Goal: Information Seeking & Learning: Check status

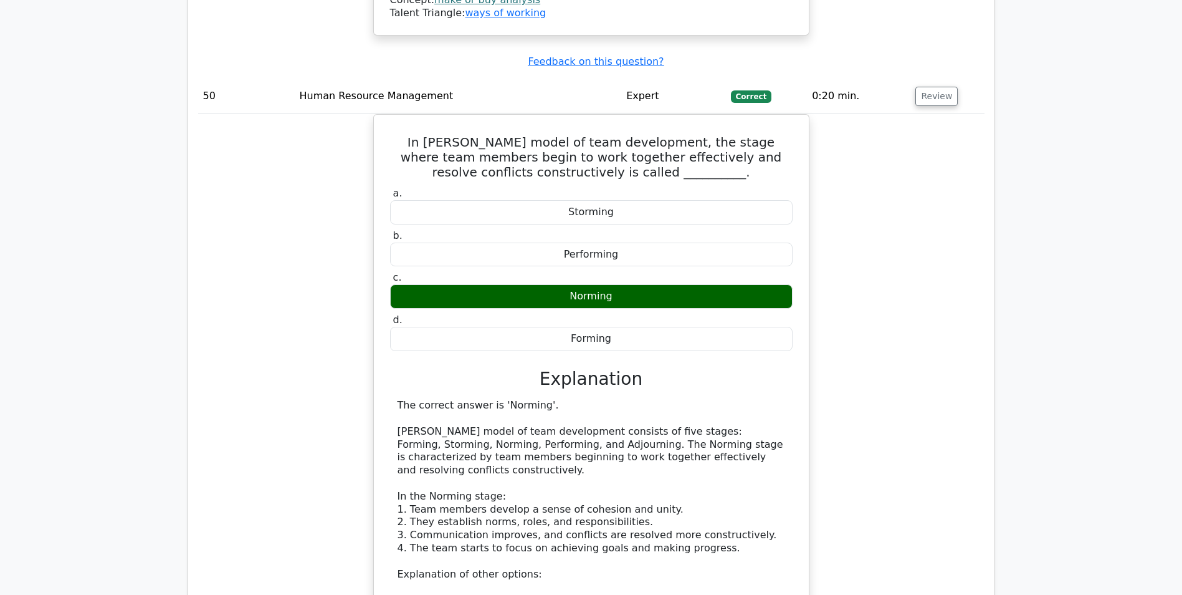
scroll to position [32193, 0]
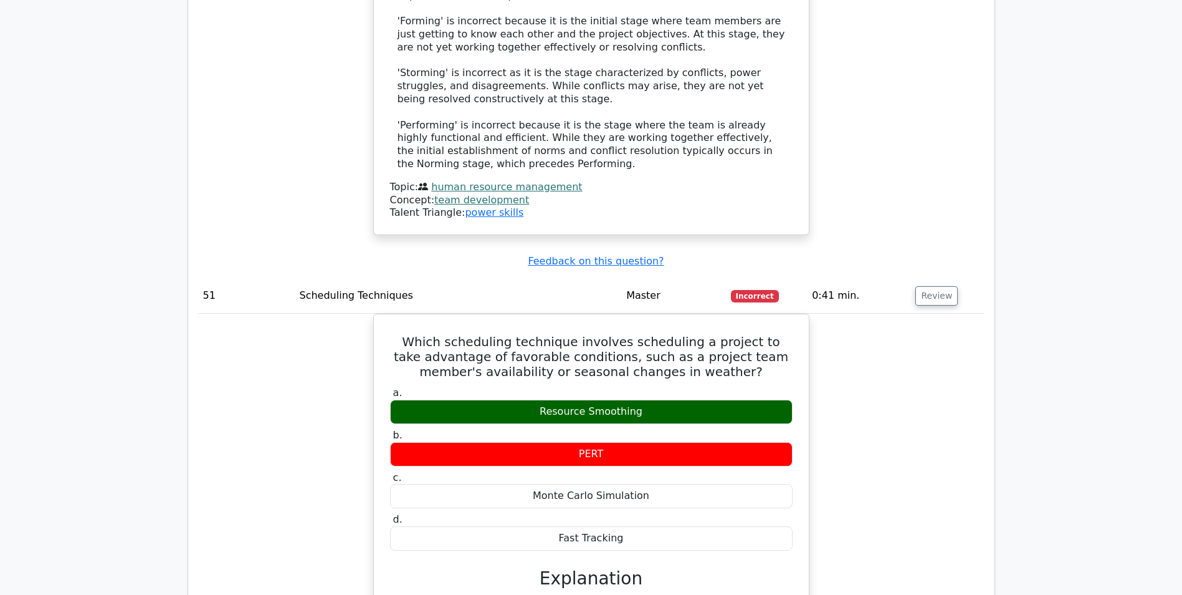
scroll to position [32754, 0]
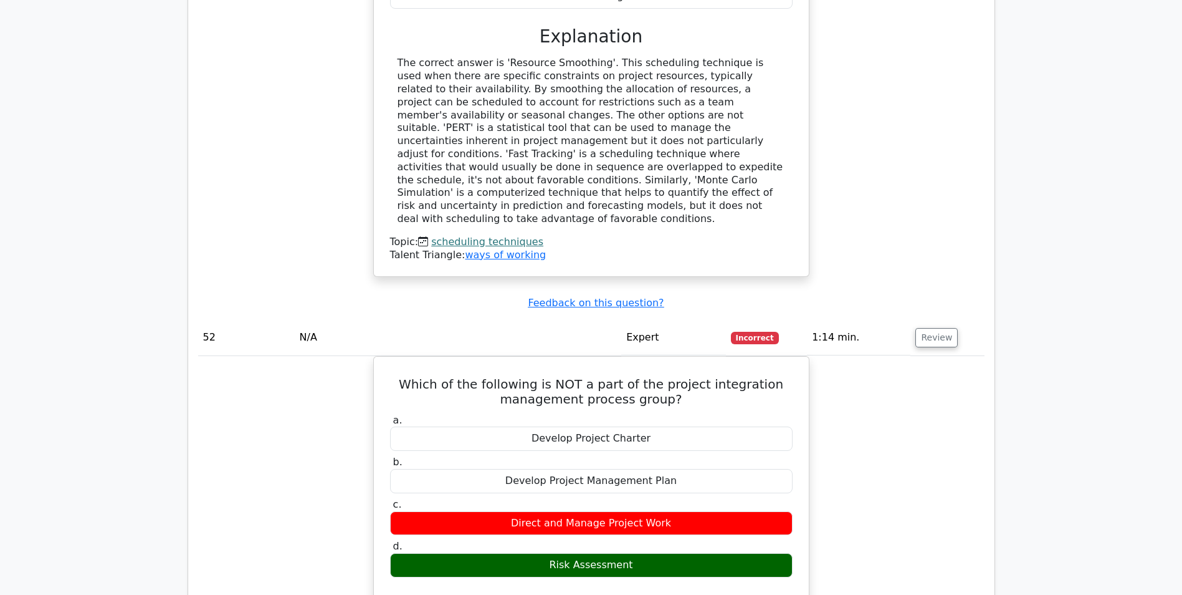
scroll to position [33315, 0]
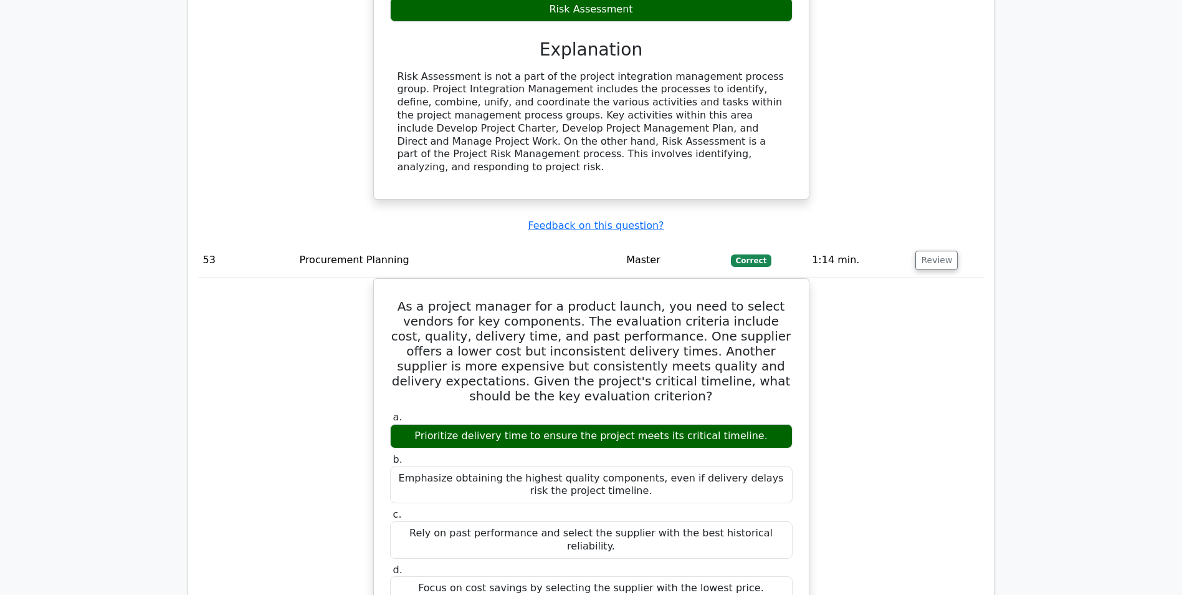
scroll to position [33876, 0]
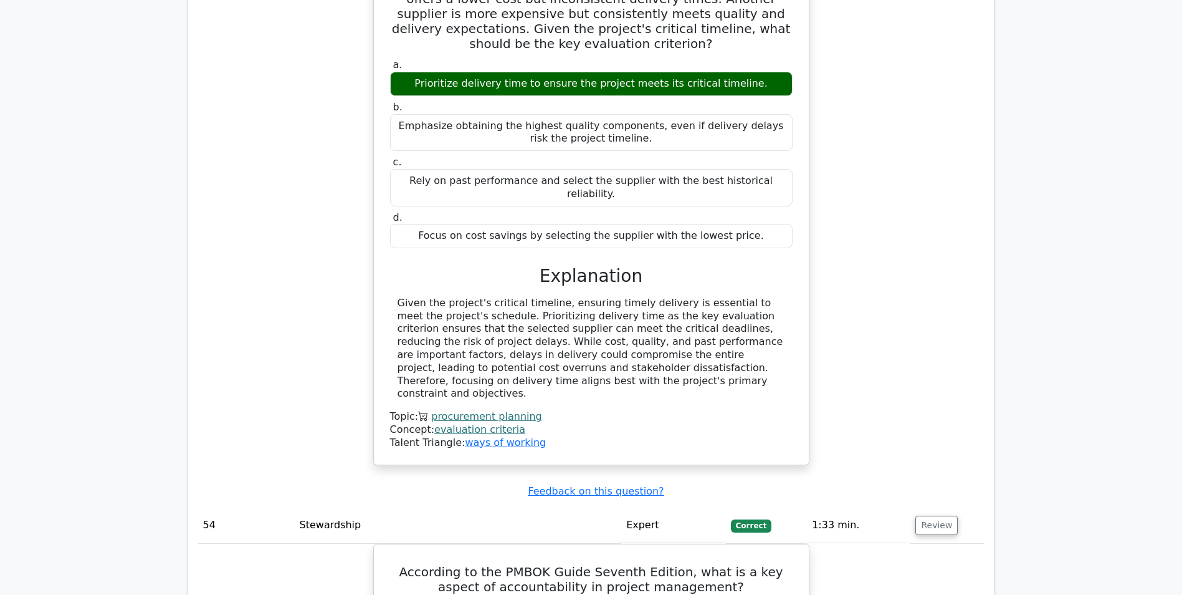
scroll to position [34187, 0]
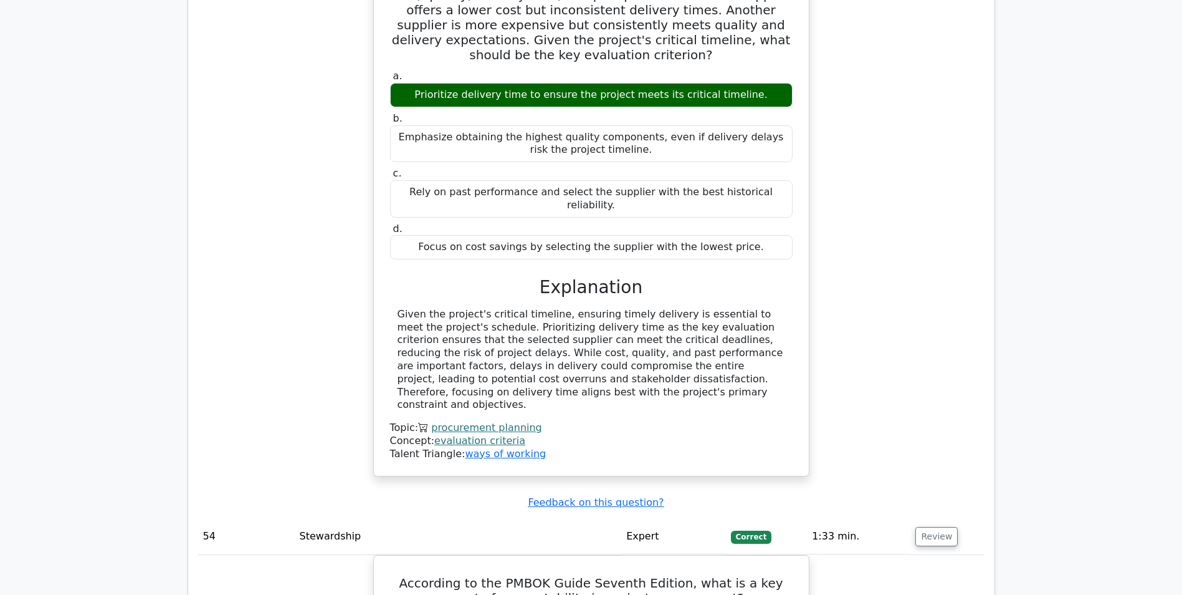
drag, startPoint x: 400, startPoint y: 120, endPoint x: 691, endPoint y: 309, distance: 347.5
copy div "On a highway construction project, you realize that two crucial tasks cannot be…"
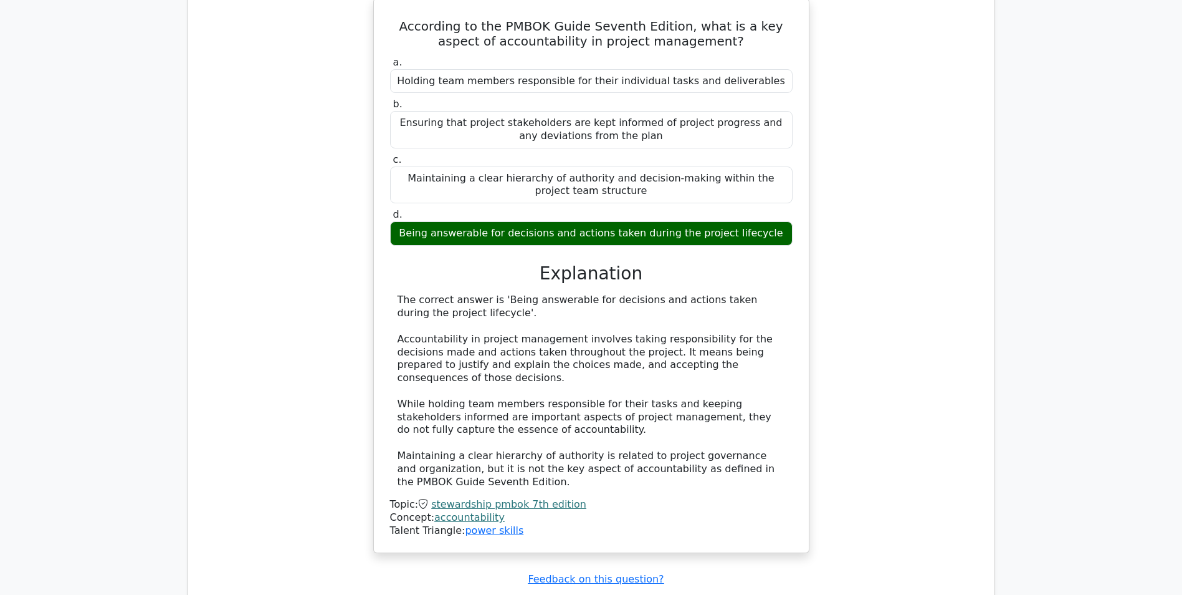
scroll to position [34811, 0]
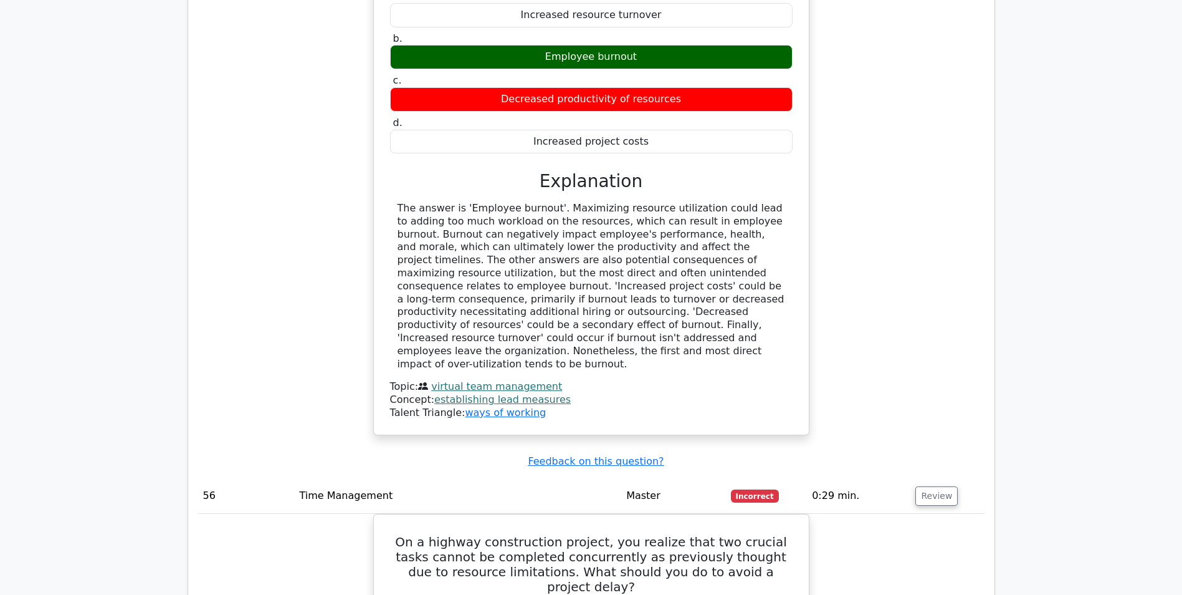
scroll to position [35496, 0]
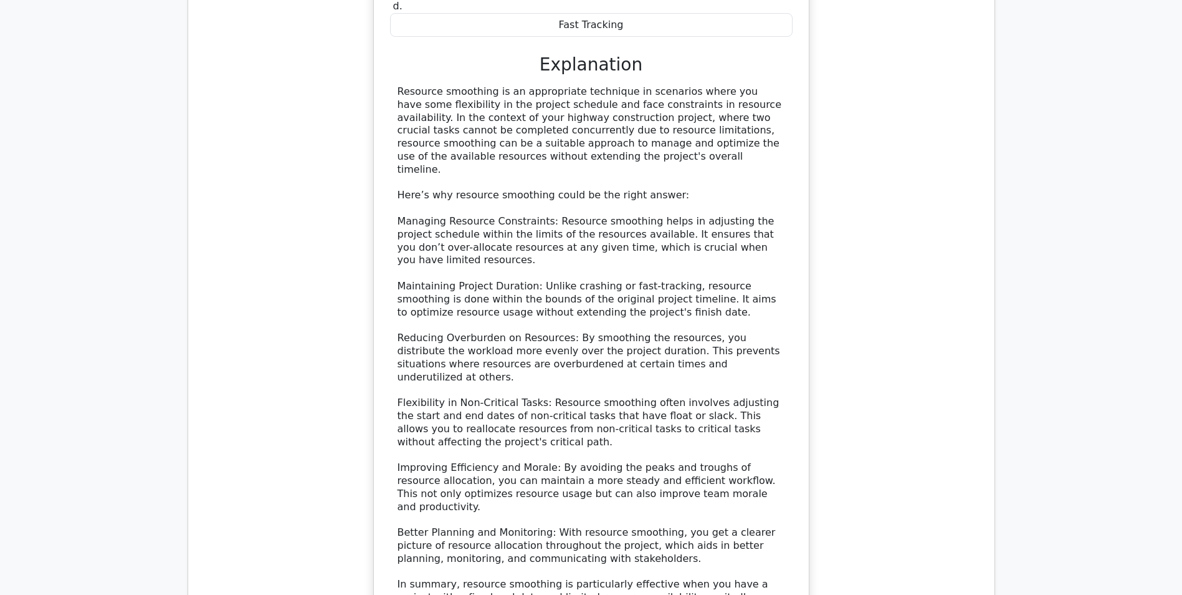
scroll to position [36307, 0]
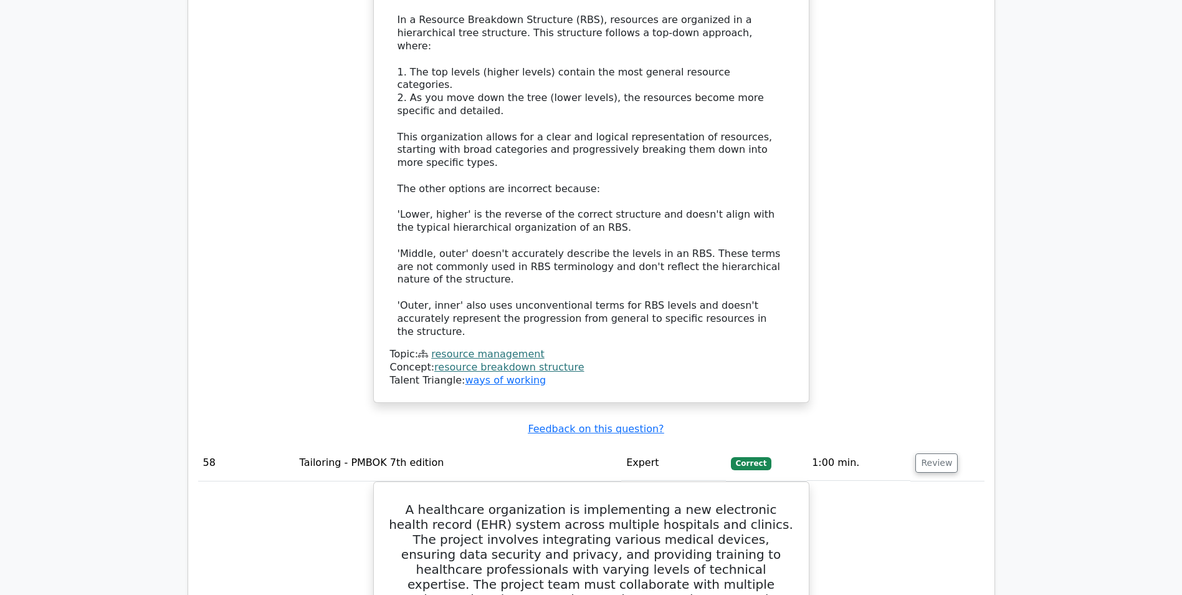
scroll to position [37304, 0]
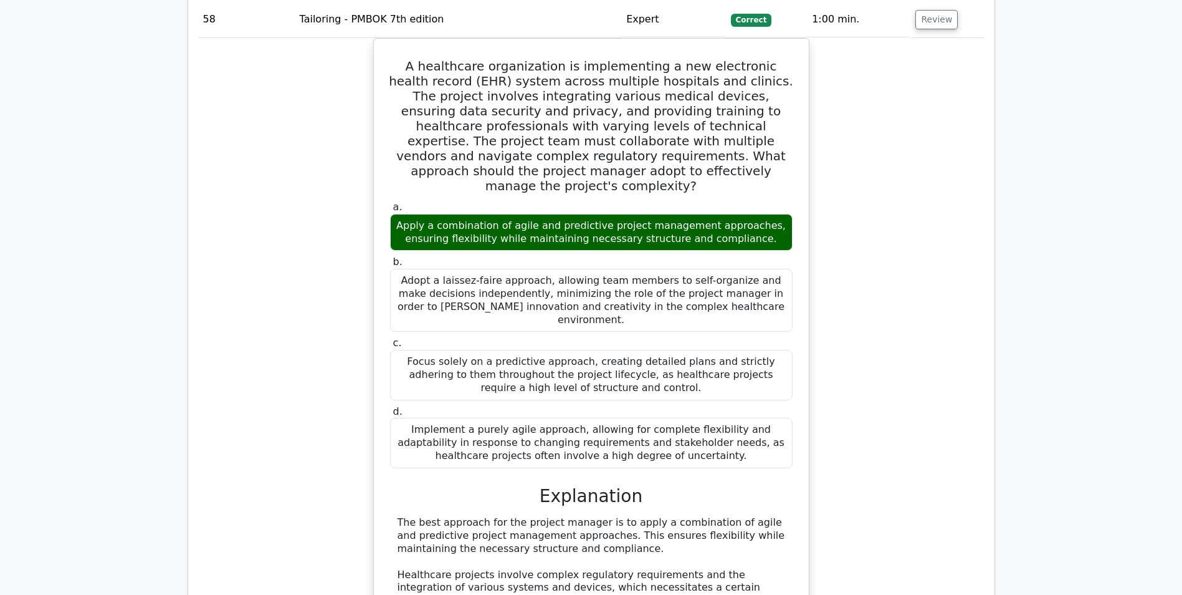
scroll to position [37802, 0]
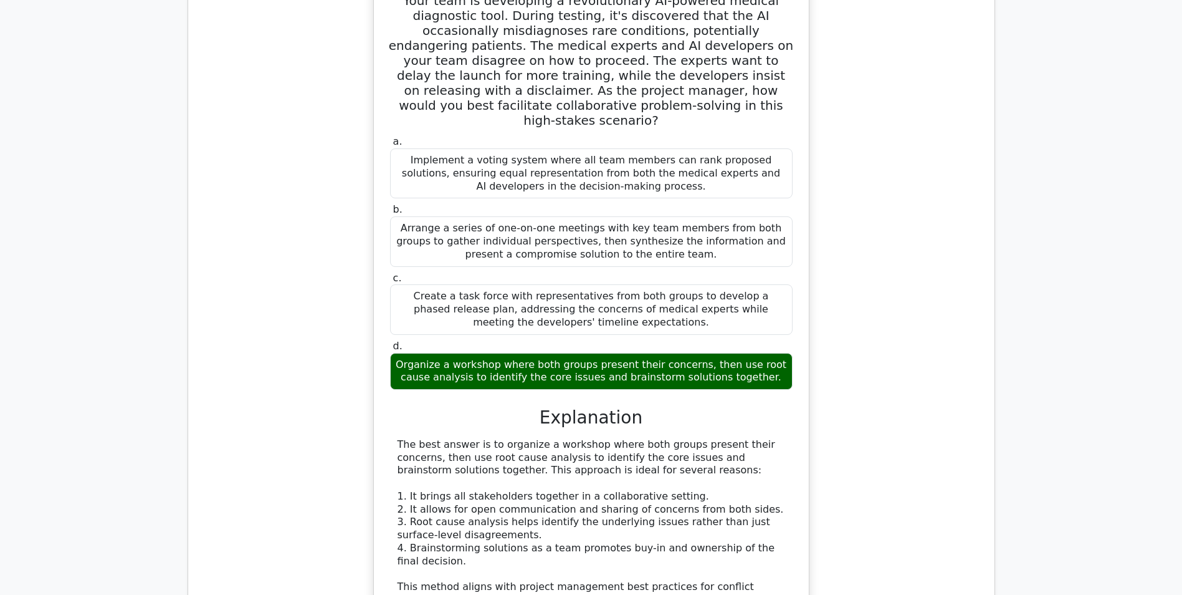
scroll to position [38675, 0]
